Goal: Task Accomplishment & Management: Manage account settings

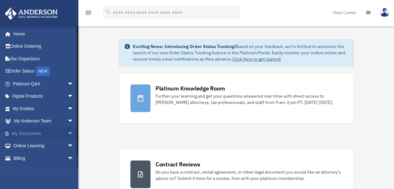
click at [27, 134] on link "My Documents arrow_drop_down" at bounding box center [43, 133] width 79 height 13
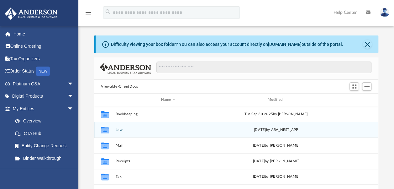
scroll to position [31, 0]
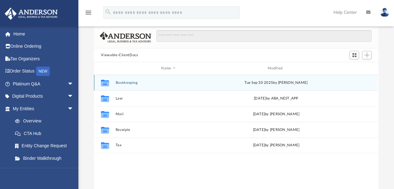
click at [135, 84] on button "Bookkeeping" at bounding box center [168, 82] width 105 height 4
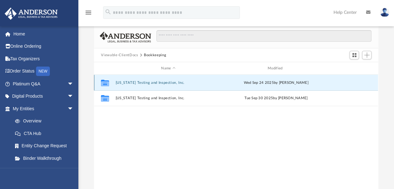
click at [142, 82] on button "California Testing and Inspection, Inc." at bounding box center [168, 82] width 105 height 4
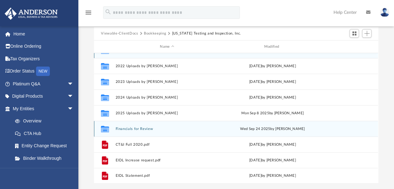
scroll to position [63, 0]
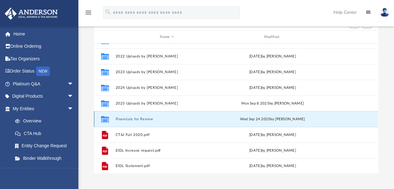
click at [143, 118] on button "Financials for Review" at bounding box center [167, 119] width 103 height 4
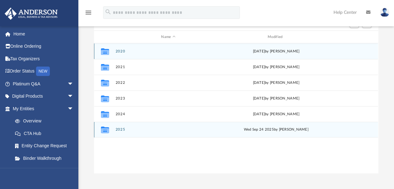
scroll to position [0, 0]
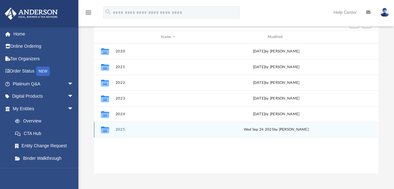
click at [118, 127] on div "Collaborated Folder 2025 Wed Sep 24 2025 by Fabiola Jaque-Diaz" at bounding box center [236, 130] width 284 height 16
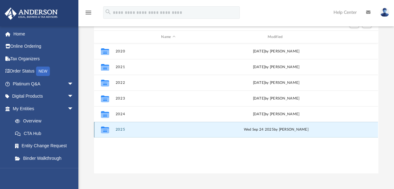
click at [118, 130] on button "2025" at bounding box center [168, 129] width 105 height 4
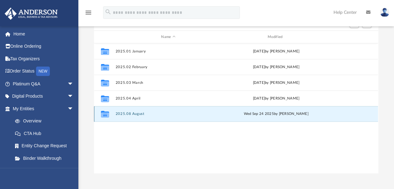
click at [137, 113] on button "2025.08 August" at bounding box center [168, 113] width 105 height 4
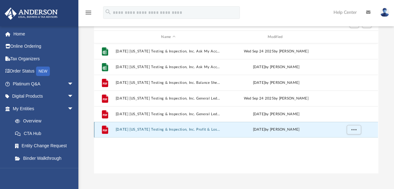
click at [199, 129] on button "2025.08.31 California Testing & Inspection, Inc. Profit & Loss.pdf" at bounding box center [168, 129] width 105 height 4
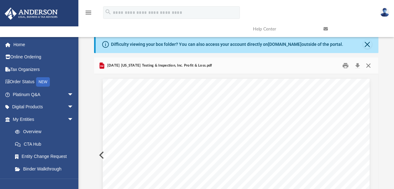
click at [368, 65] on button "Close" at bounding box center [367, 66] width 11 height 10
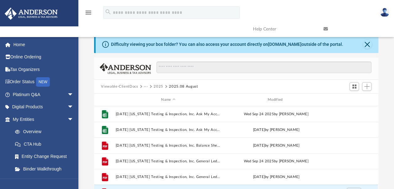
click at [159, 86] on button "2025" at bounding box center [158, 87] width 10 height 6
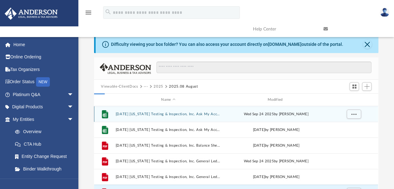
scroll to position [11, 0]
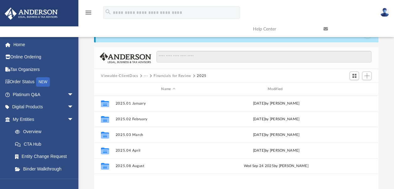
click at [166, 75] on button "Financials for Review" at bounding box center [172, 76] width 38 height 6
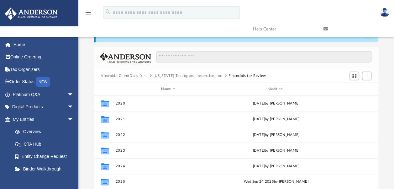
click at [243, 74] on button "Financials for Review" at bounding box center [247, 76] width 38 height 6
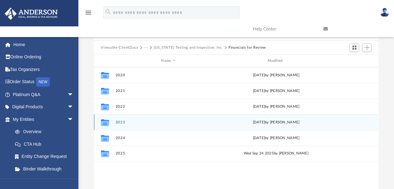
scroll to position [105, 0]
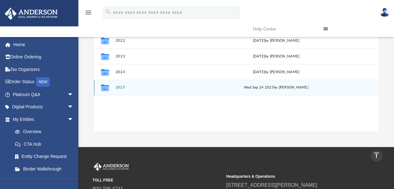
click at [120, 86] on button "2025" at bounding box center [168, 87] width 105 height 4
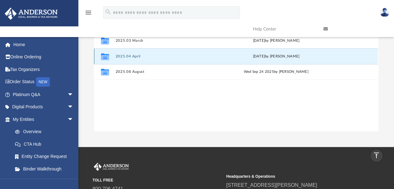
click at [134, 55] on button "2025.04 April" at bounding box center [168, 56] width 105 height 4
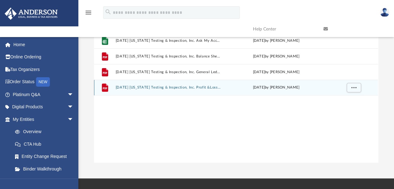
click at [197, 86] on button "2025.04.30 California Testing & Inspection, Inc. Profit &Loss.pdf" at bounding box center [168, 87] width 105 height 4
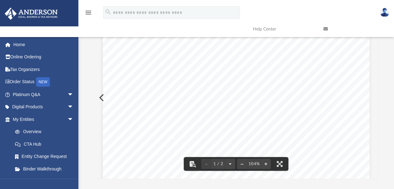
scroll to position [0, 0]
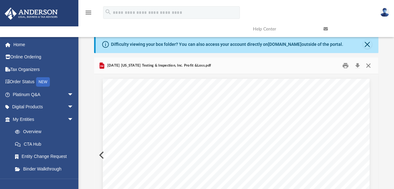
click at [369, 66] on button "Close" at bounding box center [367, 66] width 11 height 10
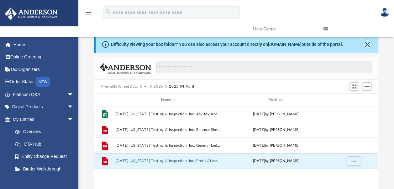
click at [369, 44] on button "Close" at bounding box center [367, 44] width 9 height 9
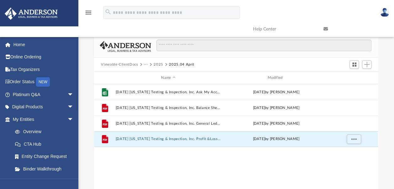
click at [124, 65] on button "Viewable-ClientDocs" at bounding box center [119, 65] width 37 height 6
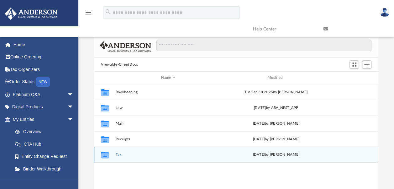
click at [118, 154] on button "Tax" at bounding box center [168, 154] width 105 height 4
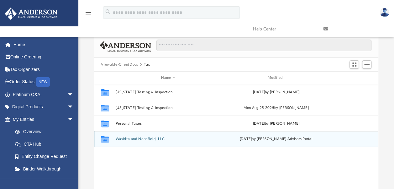
click at [150, 140] on button "Washita and Noonfield, LLC" at bounding box center [168, 139] width 105 height 4
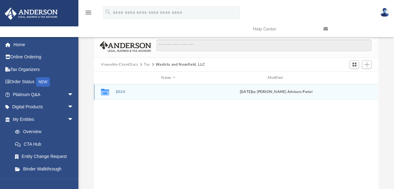
click at [121, 92] on button "2024" at bounding box center [168, 92] width 105 height 4
click at [147, 91] on button "Digital Tax Organizer" at bounding box center [168, 92] width 105 height 4
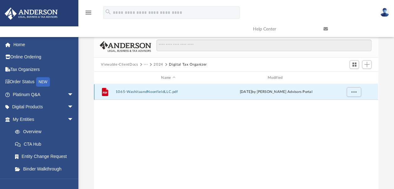
click at [157, 91] on button "1065-WashitaandNoonfieldLLC.pdf" at bounding box center [168, 92] width 105 height 4
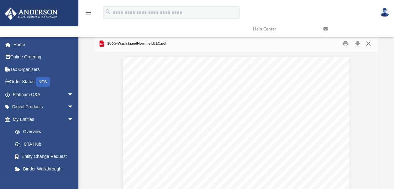
click at [368, 44] on button "Close" at bounding box center [367, 44] width 11 height 10
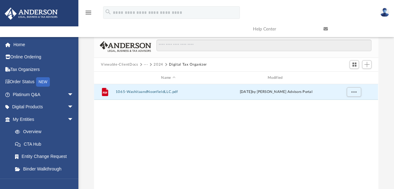
click at [160, 64] on button "2024" at bounding box center [158, 65] width 10 height 6
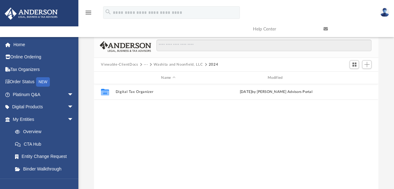
click at [146, 64] on button "···" at bounding box center [146, 65] width 4 height 6
click at [150, 73] on li "Tax" at bounding box center [150, 75] width 6 height 7
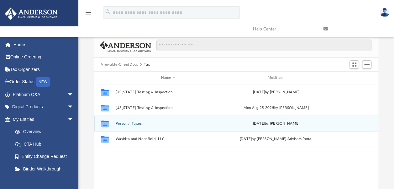
click at [132, 123] on button "Personal Taxes" at bounding box center [168, 123] width 105 height 4
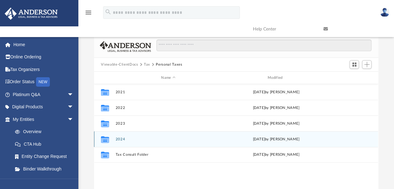
click at [122, 137] on div "Collaborated Folder 2024 Fri Feb 7 2025 by Fabiola Jaque-Diaz" at bounding box center [236, 139] width 284 height 16
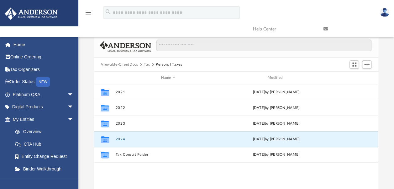
click at [384, 11] on img at bounding box center [384, 12] width 9 height 9
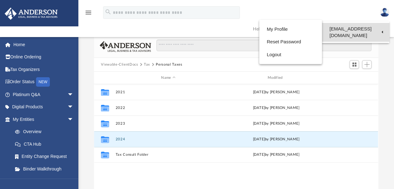
click at [358, 28] on link "[EMAIL_ADDRESS][DOMAIN_NAME]" at bounding box center [355, 32] width 67 height 18
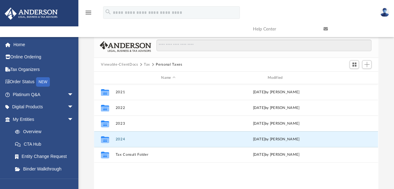
click at [383, 15] on img at bounding box center [384, 12] width 9 height 9
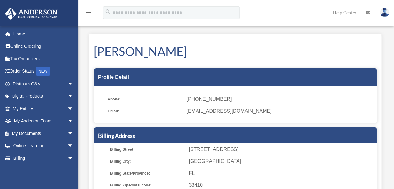
click at [385, 14] on img at bounding box center [384, 12] width 9 height 9
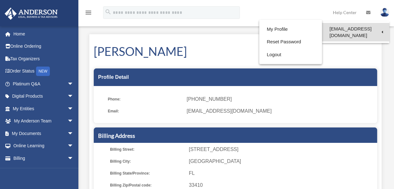
click at [330, 29] on link "[EMAIL_ADDRESS][DOMAIN_NAME]" at bounding box center [355, 32] width 67 height 18
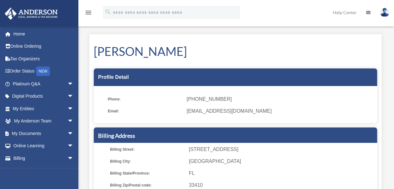
click at [383, 13] on img at bounding box center [384, 12] width 9 height 9
click at [386, 13] on img at bounding box center [384, 12] width 9 height 9
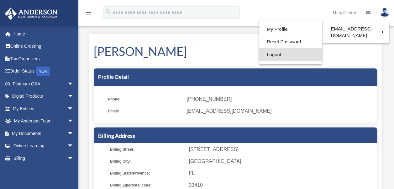
click at [275, 54] on link "Logout" at bounding box center [290, 54] width 63 height 13
